Goal: Task Accomplishment & Management: Manage account settings

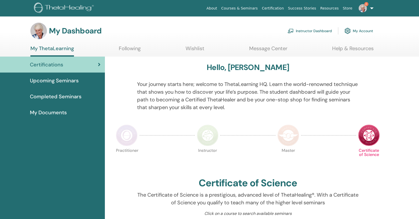
click at [326, 29] on link "Instructor Dashboard" at bounding box center [310, 30] width 44 height 11
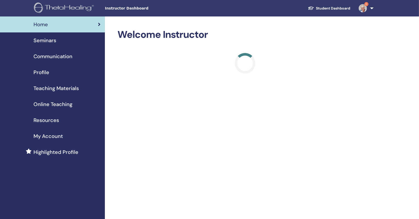
click at [50, 41] on span "Seminars" at bounding box center [45, 41] width 23 height 8
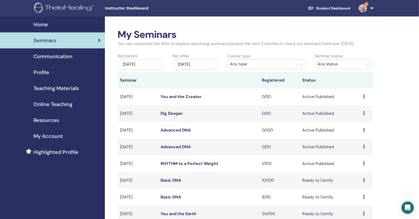
click at [187, 129] on link "Advanced DNA" at bounding box center [176, 130] width 30 height 5
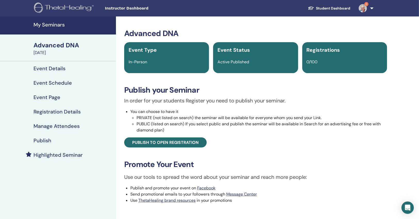
click at [75, 143] on div "Publish" at bounding box center [58, 141] width 108 height 6
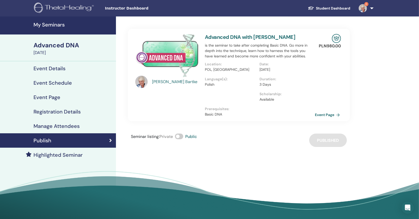
click at [325, 116] on link "Event Page" at bounding box center [328, 115] width 27 height 8
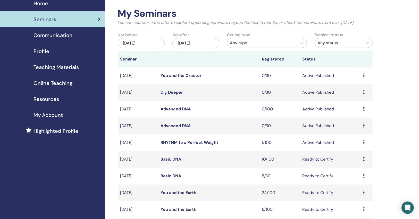
scroll to position [41, 0]
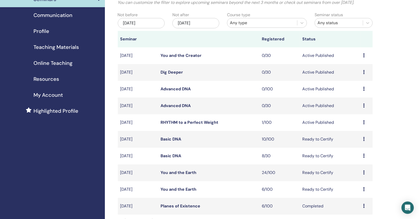
click at [180, 106] on link "Advanced DNA" at bounding box center [176, 105] width 30 height 5
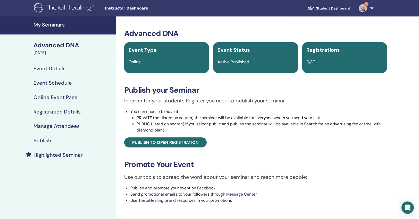
click at [87, 149] on link "Highlighted Seminar" at bounding box center [58, 155] width 116 height 14
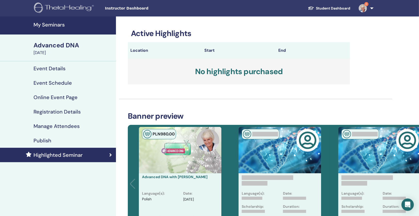
click at [75, 139] on div "Publish" at bounding box center [58, 141] width 108 height 6
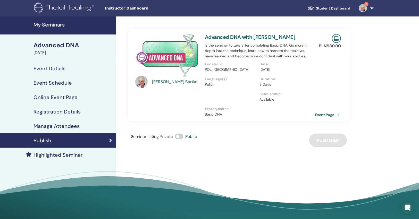
click at [332, 114] on link "Event Page" at bounding box center [328, 115] width 27 height 8
